Goal: Navigation & Orientation: Find specific page/section

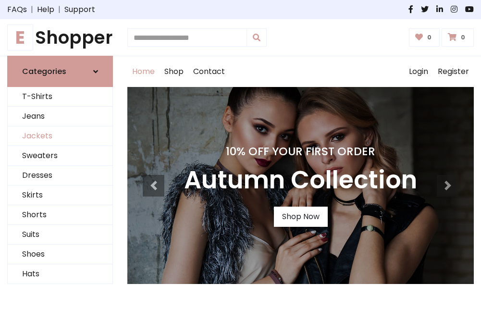
click at [60, 136] on link "Jackets" at bounding box center [60, 136] width 105 height 20
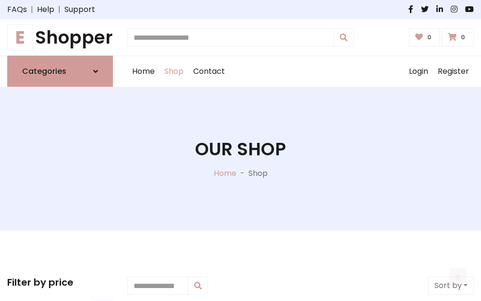
scroll to position [434, 0]
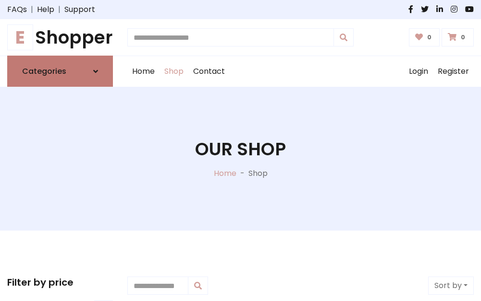
click at [60, 72] on h6 "Categories" at bounding box center [44, 71] width 44 height 9
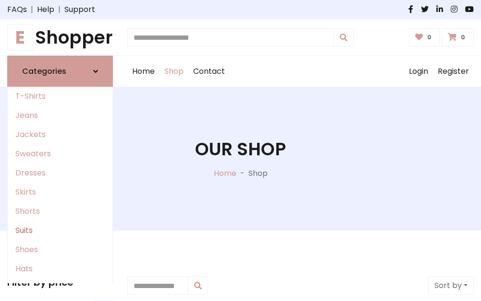
click at [60, 231] on link "Suits" at bounding box center [60, 230] width 105 height 19
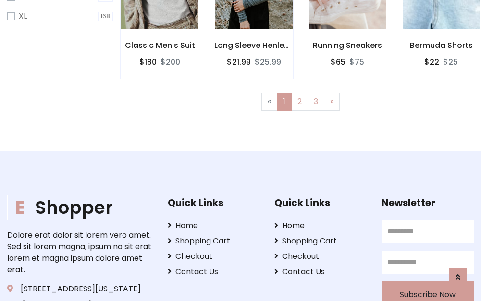
scroll to position [645, 0]
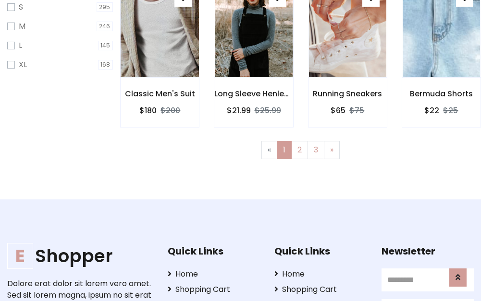
click at [159, 39] on img at bounding box center [159, 30] width 93 height 230
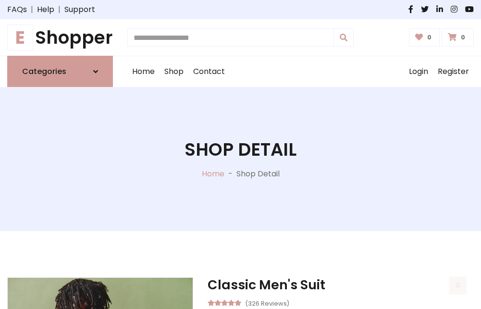
scroll to position [897, 0]
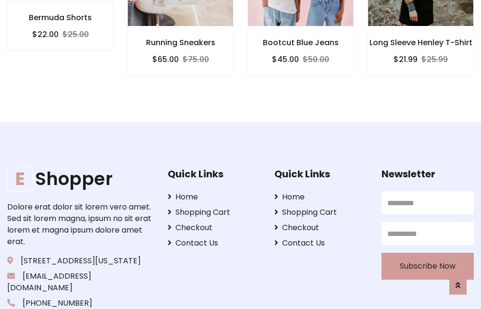
scroll to position [896, 0]
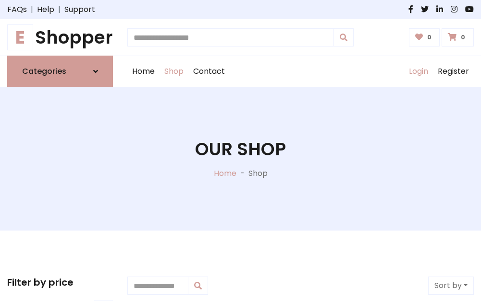
click at [418, 72] on link "Login" at bounding box center [418, 71] width 29 height 31
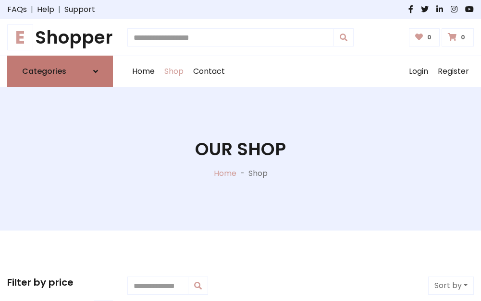
click at [96, 72] on icon at bounding box center [95, 72] width 5 height 8
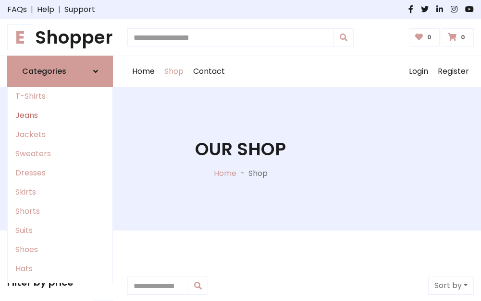
click at [60, 116] on link "Jeans" at bounding box center [60, 115] width 105 height 19
